Goal: Task Accomplishment & Management: Manage account settings

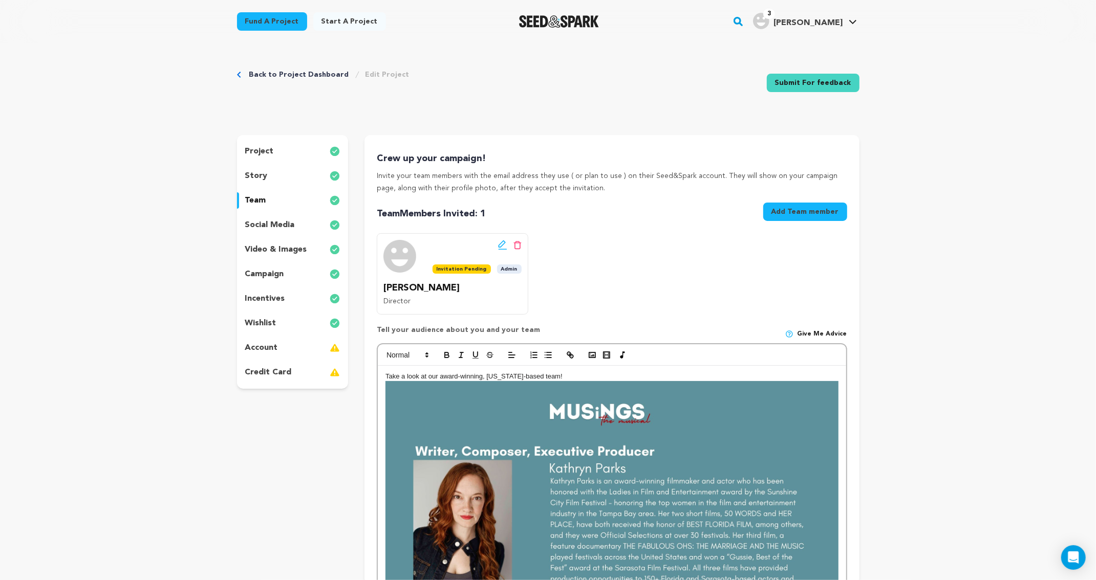
click at [265, 355] on div "account" at bounding box center [293, 348] width 112 height 16
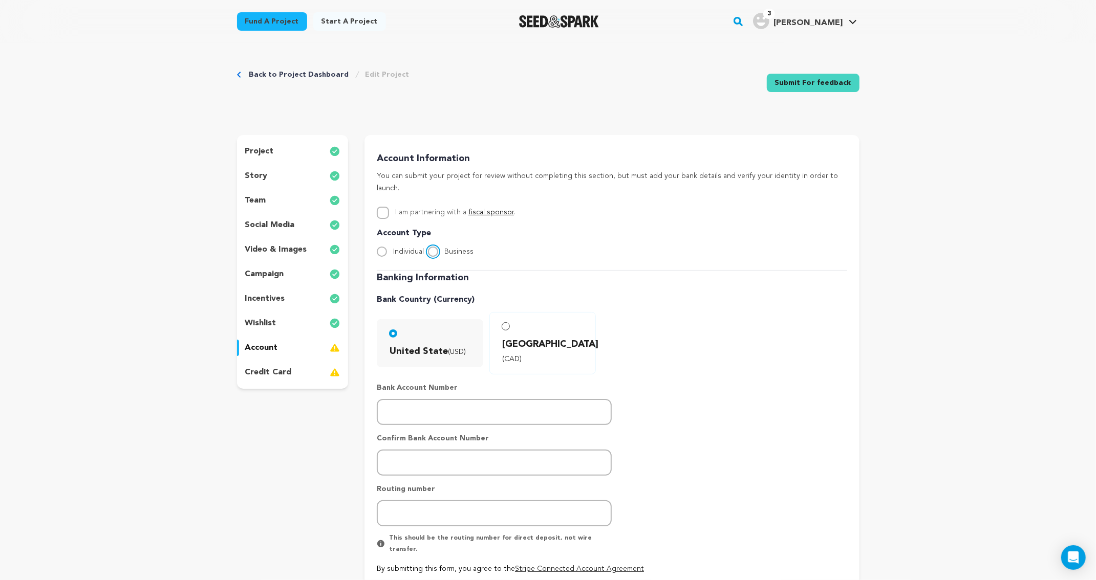
click at [433, 247] on input "Business" at bounding box center [433, 252] width 10 height 10
radio input "true"
click at [383, 207] on input "I am partnering with a fiscal sponsor ." at bounding box center [383, 213] width 12 height 12
checkbox input "true"
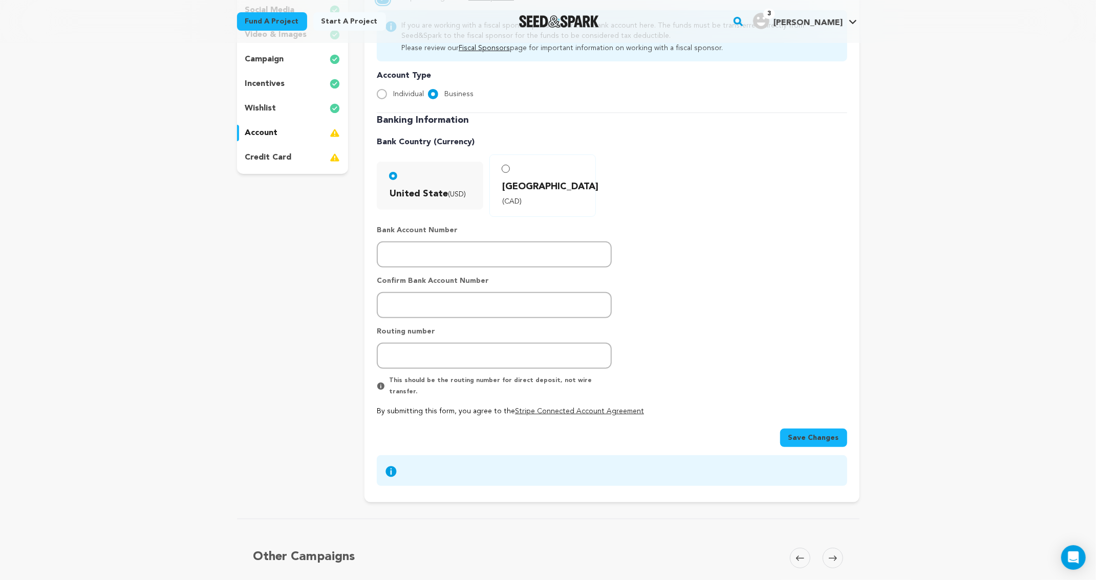
scroll to position [227, 0]
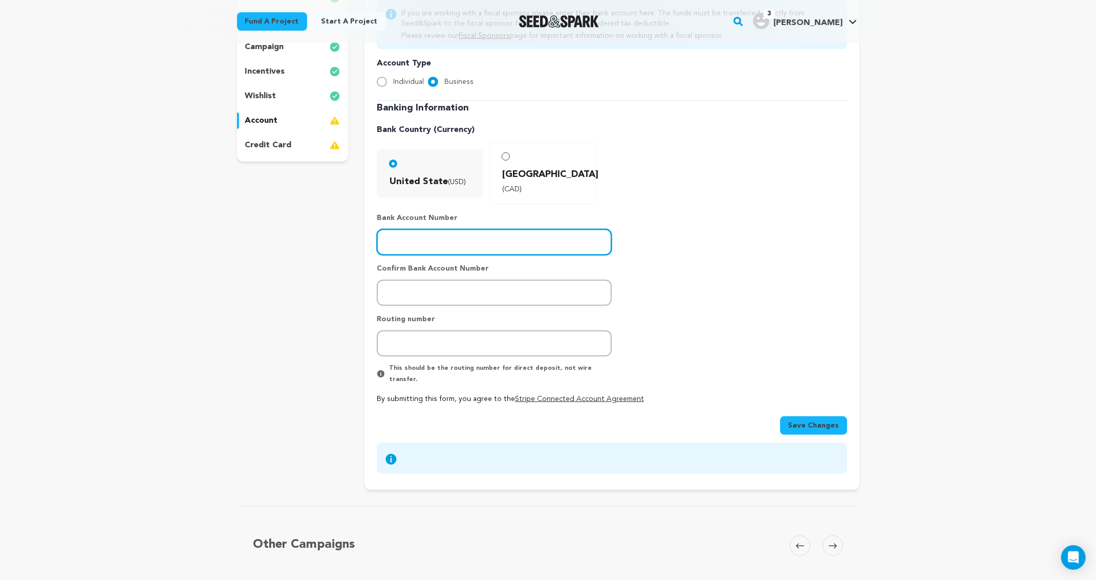
click at [473, 229] on input "number" at bounding box center [494, 242] width 235 height 26
paste input "8189523312"
type input "8189523312"
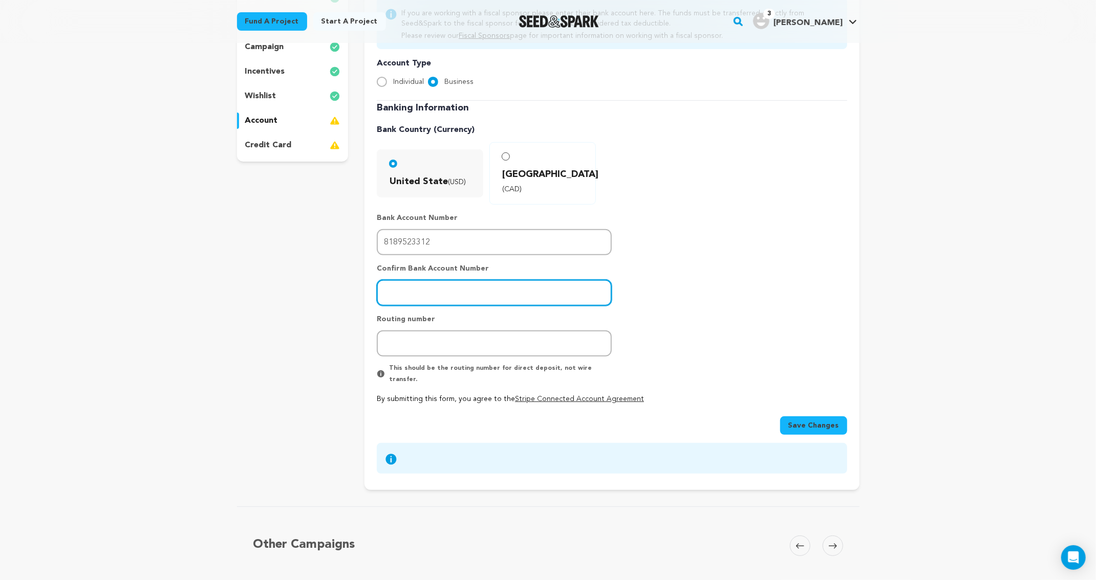
click at [442, 280] on input "number" at bounding box center [494, 293] width 235 height 26
paste input "8189523312"
type input "8189523312"
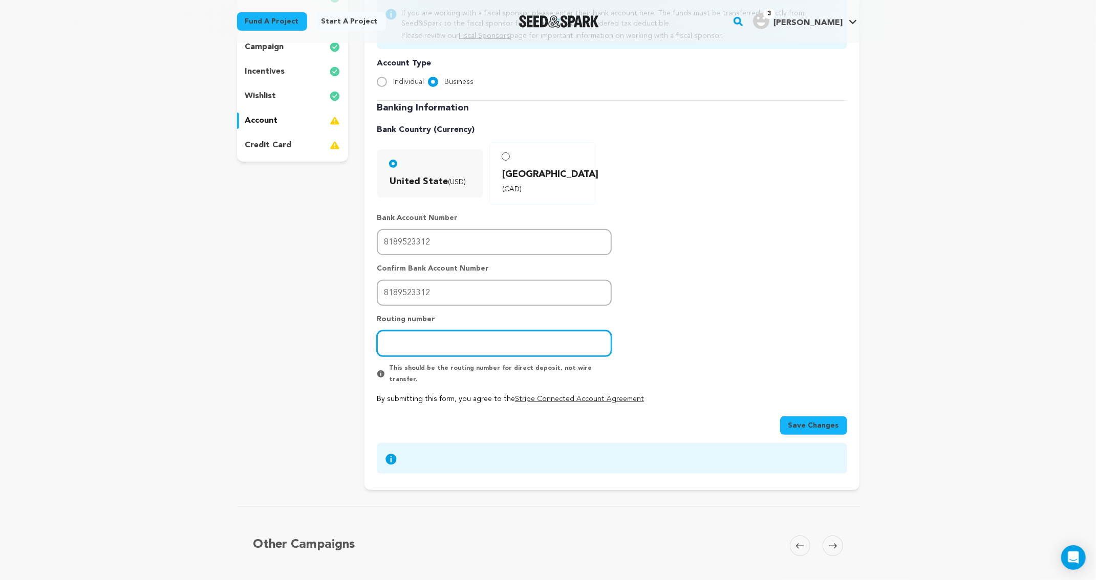
click at [459, 331] on input "number" at bounding box center [494, 344] width 235 height 26
click at [427, 331] on input "number" at bounding box center [494, 344] width 235 height 26
paste input "121000248"
type input "121000248"
click at [832, 417] on button "Save Changes" at bounding box center [813, 426] width 67 height 18
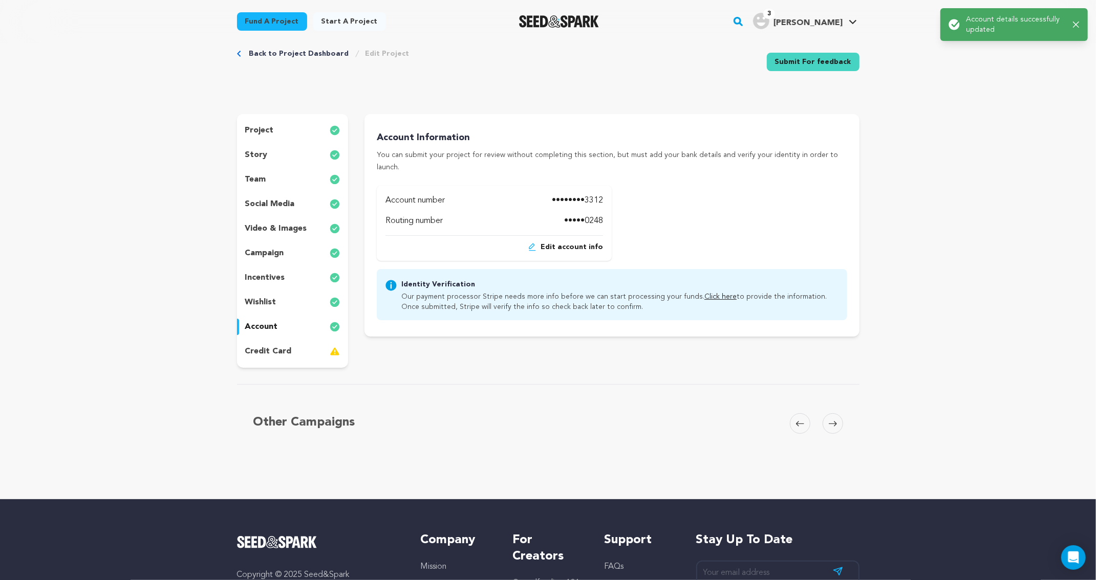
scroll to position [0, 0]
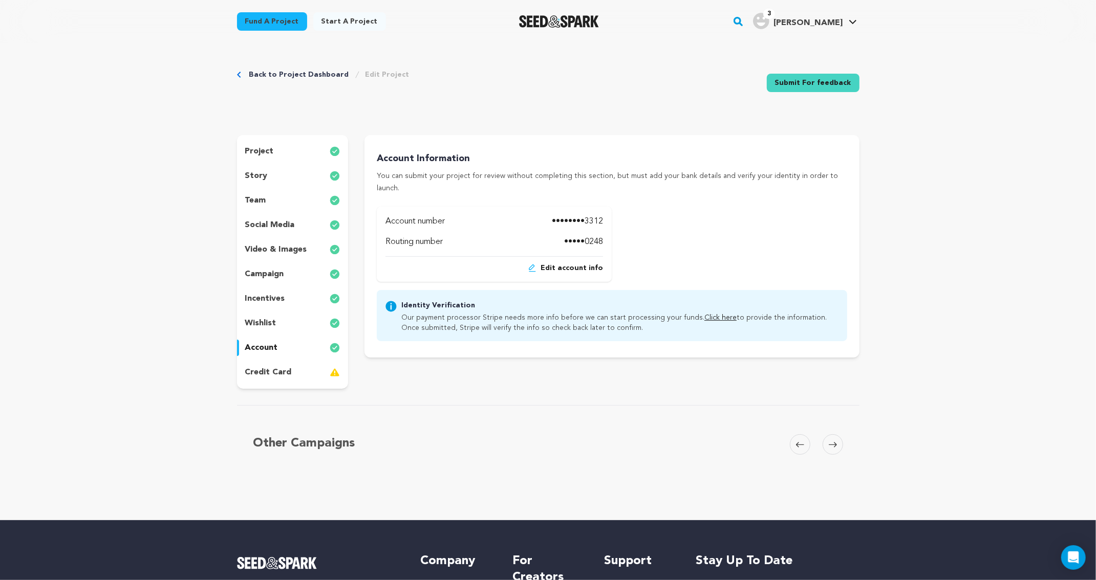
click at [704, 314] on link "Click here" at bounding box center [720, 317] width 32 height 7
